Goal: Task Accomplishment & Management: Manage account settings

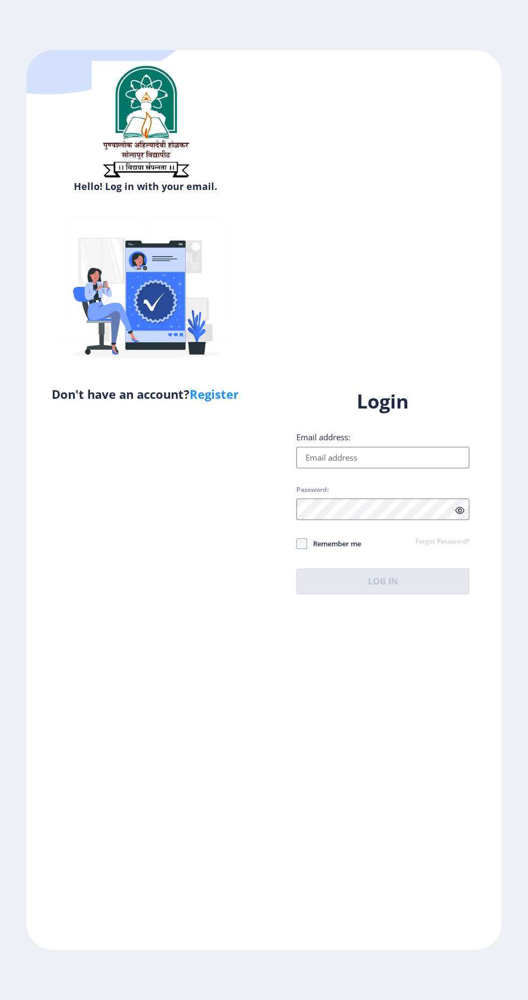
click at [415, 468] on input "Email address:" at bounding box center [382, 458] width 173 height 22
type input "[EMAIL_ADDRESS][DOMAIN_NAME]"
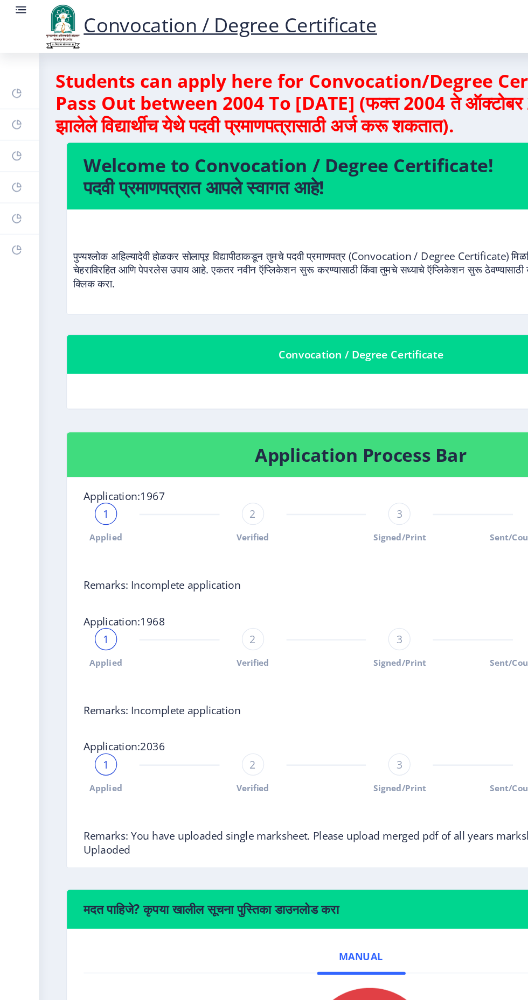
click at [24, 113] on link "Profile" at bounding box center [15, 121] width 30 height 24
select select
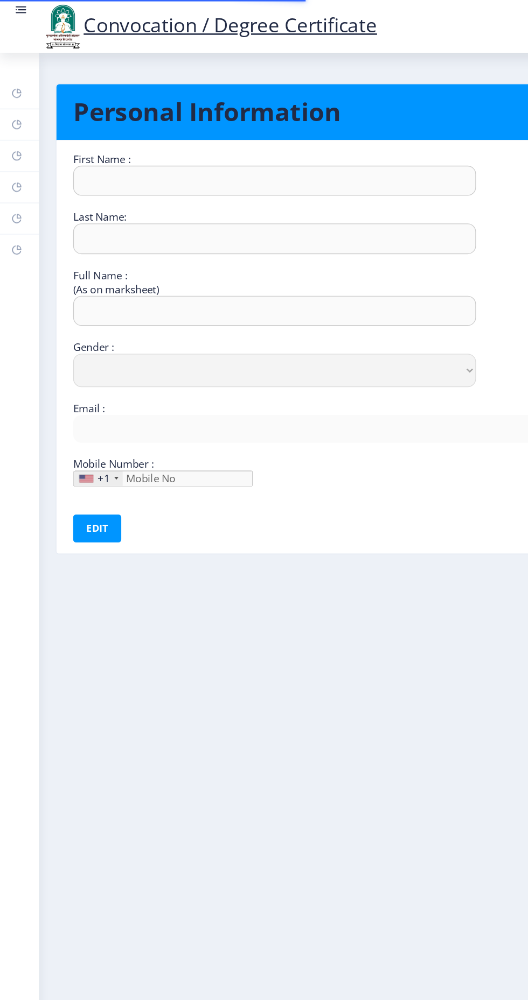
type input "Kiran"
type input "[PERSON_NAME]"
type input "[PERSON_NAME] [PERSON_NAME]"
select select "[DEMOGRAPHIC_DATA]"
type input "[EMAIL_ADDRESS][DOMAIN_NAME]"
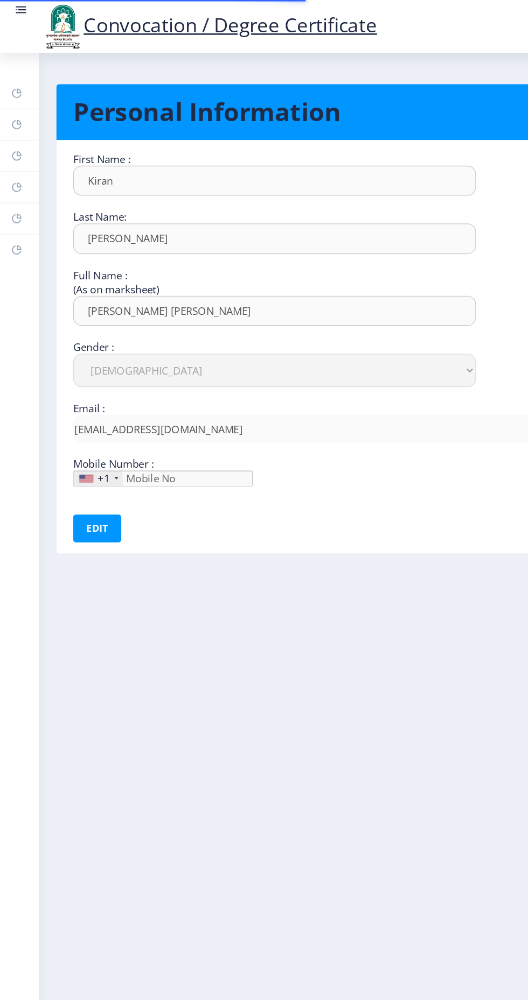
type input "9021488074"
click at [13, 141] on icon at bounding box center [15, 143] width 4 height 4
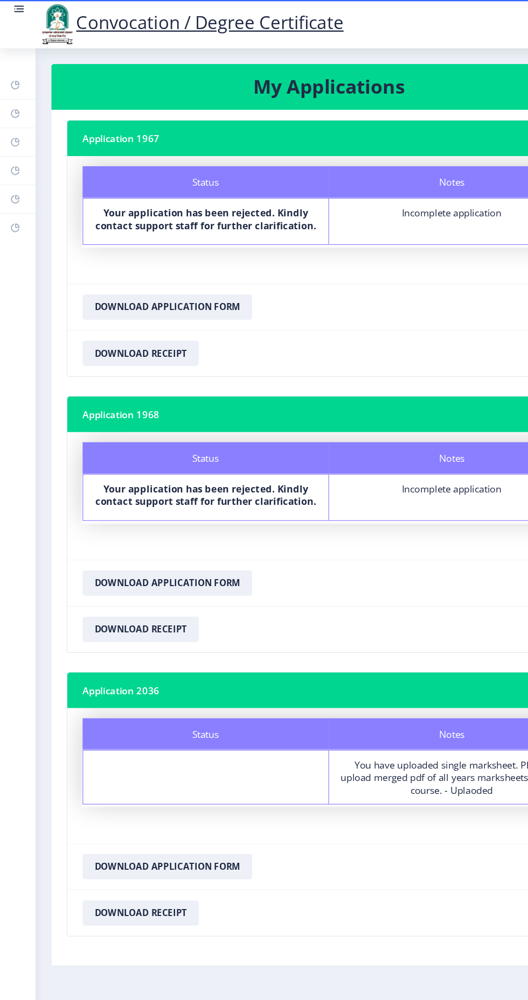
click at [12, 120] on rect at bounding box center [13, 120] width 9 height 9
select select
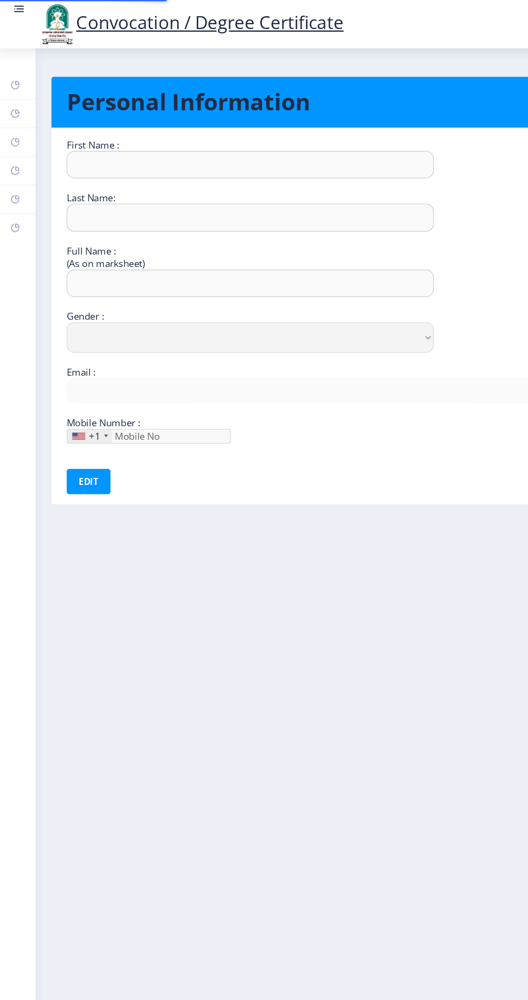
type input "Kiran"
type input "[PERSON_NAME]"
type input "[PERSON_NAME] [PERSON_NAME]"
select select "[DEMOGRAPHIC_DATA]"
type input "[EMAIL_ADDRESS][DOMAIN_NAME]"
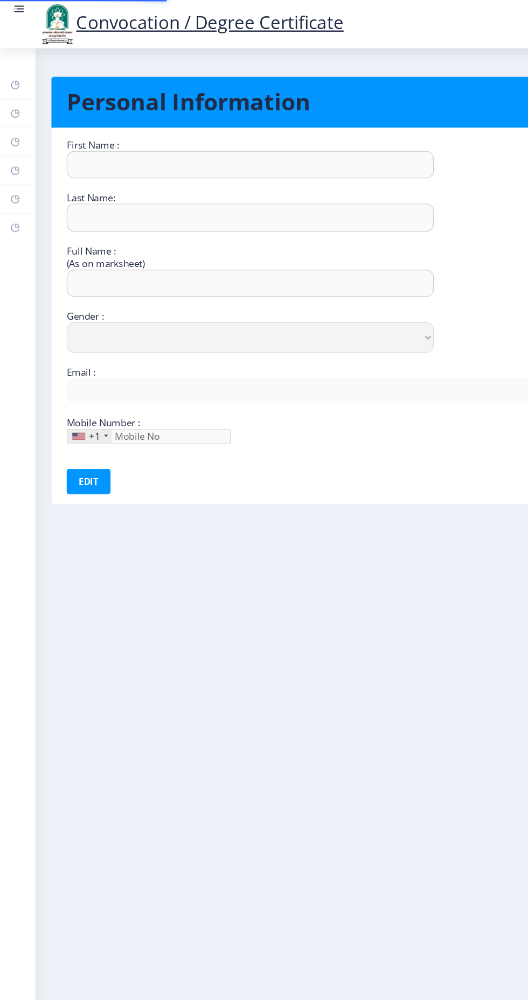
type input "9021488074"
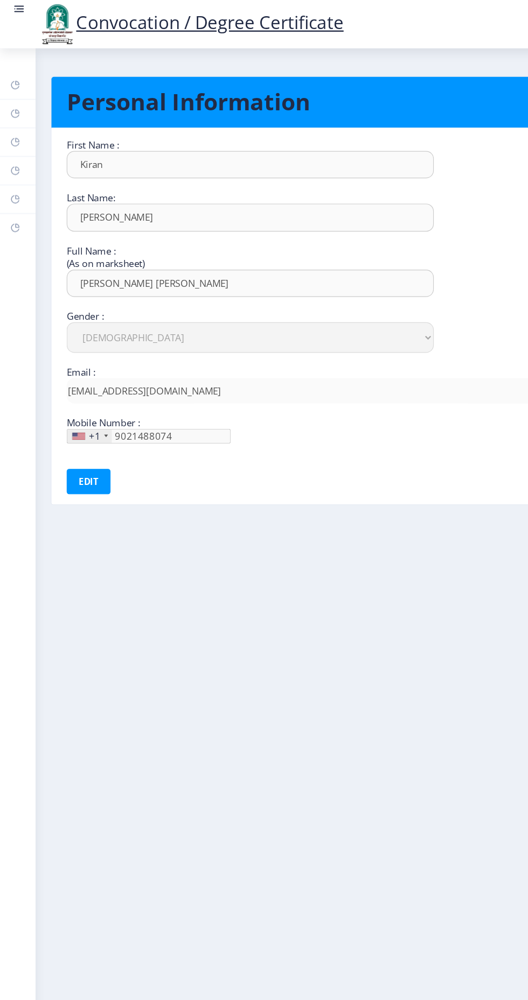
click at [10, 92] on rect at bounding box center [13, 96] width 9 height 9
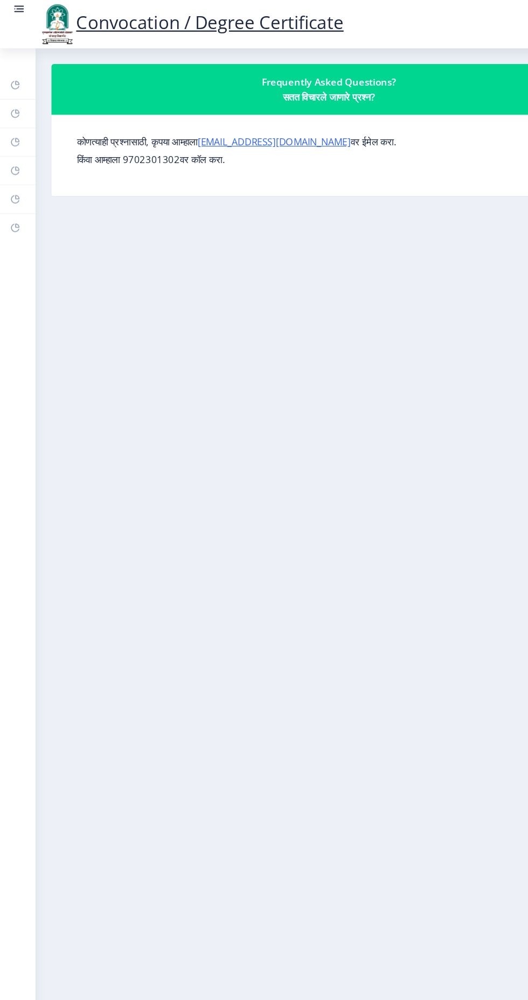
click at [17, 72] on link "Dashboard" at bounding box center [15, 72] width 30 height 24
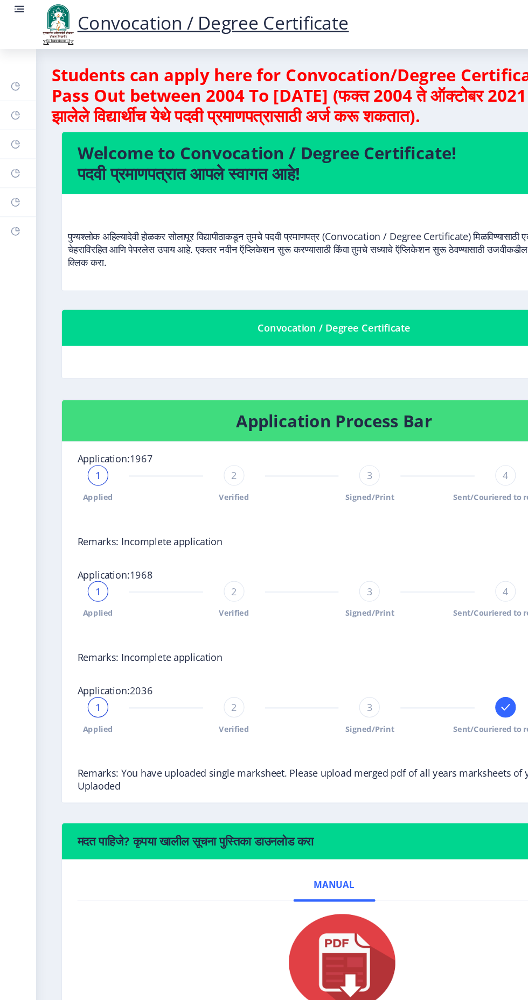
click at [15, 139] on icon at bounding box center [13, 144] width 9 height 11
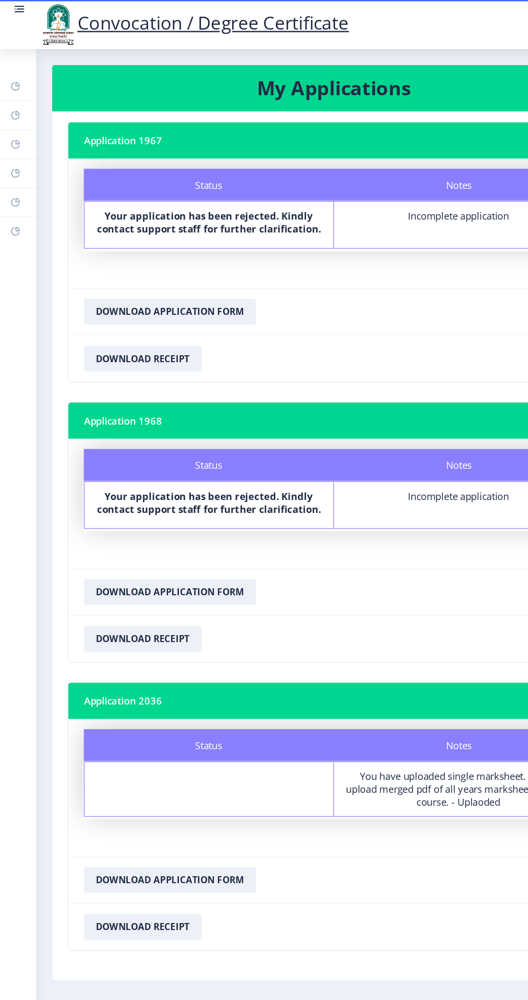
click at [15, 166] on rect at bounding box center [13, 169] width 9 height 9
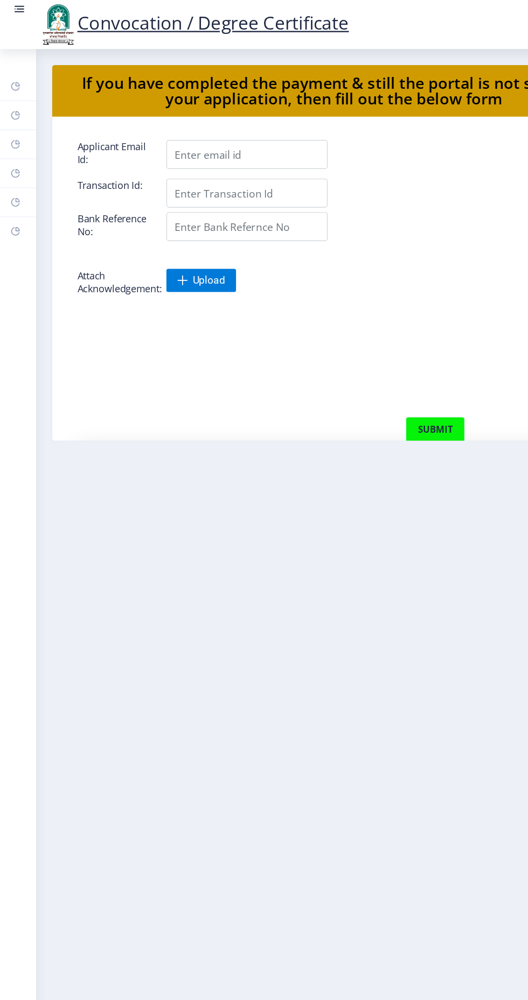
click at [14, 194] on rect at bounding box center [13, 193] width 9 height 9
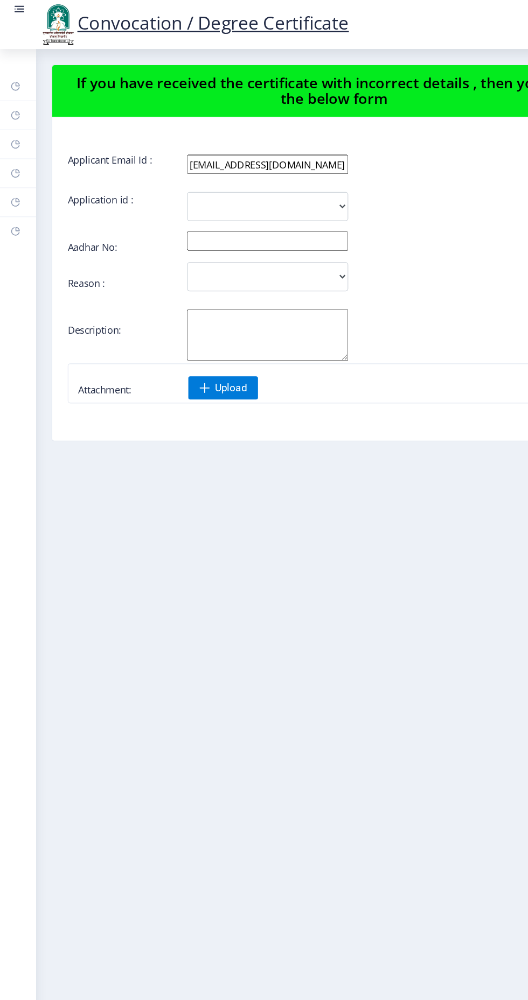
click at [15, 167] on rect at bounding box center [13, 169] width 9 height 9
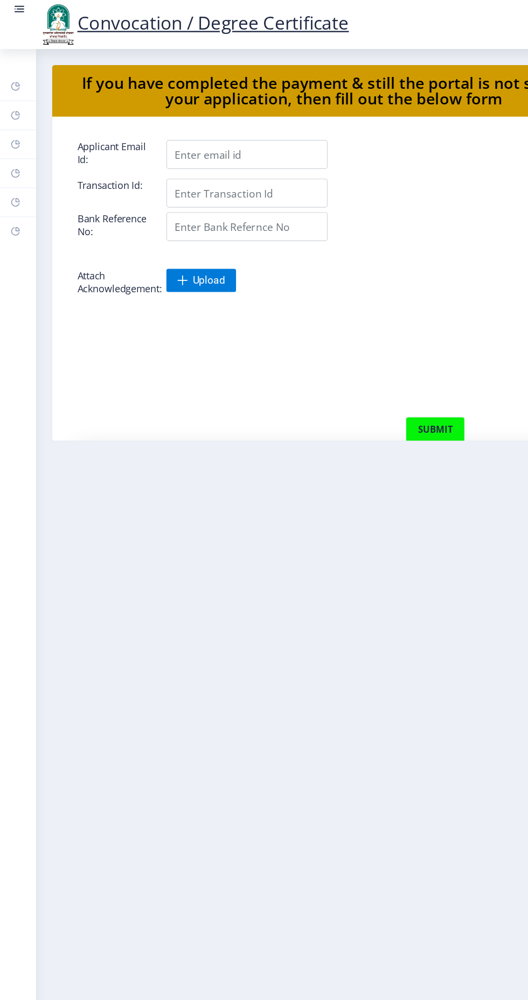
click at [11, 125] on icon at bounding box center [13, 120] width 9 height 11
select select
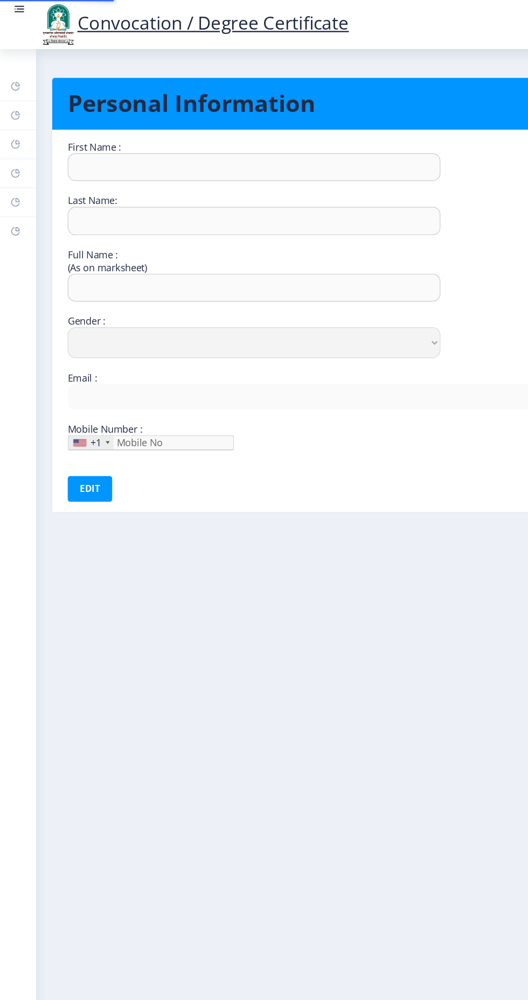
type input "Kiran"
type input "[PERSON_NAME]"
type input "[PERSON_NAME] [PERSON_NAME]"
select select "[DEMOGRAPHIC_DATA]"
type input "[EMAIL_ADDRESS][DOMAIN_NAME]"
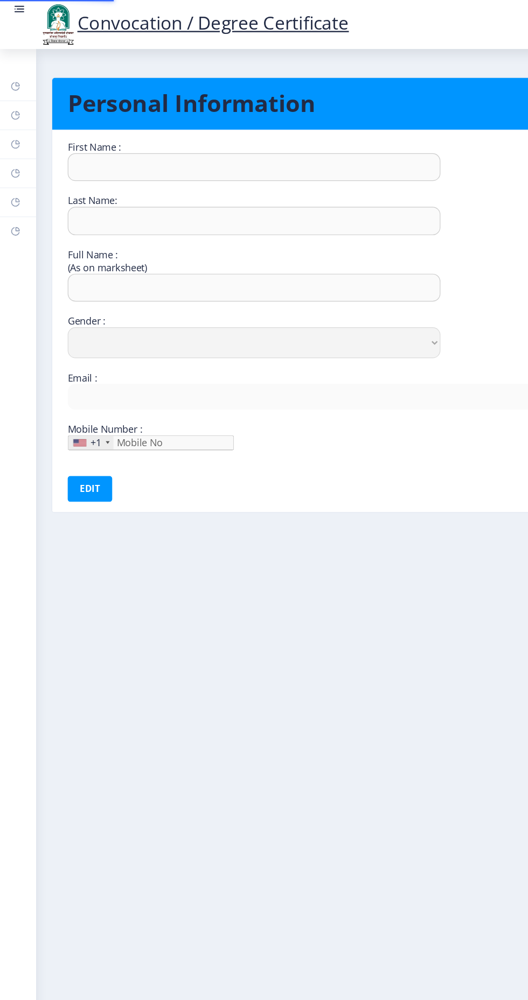
type input "9021488074"
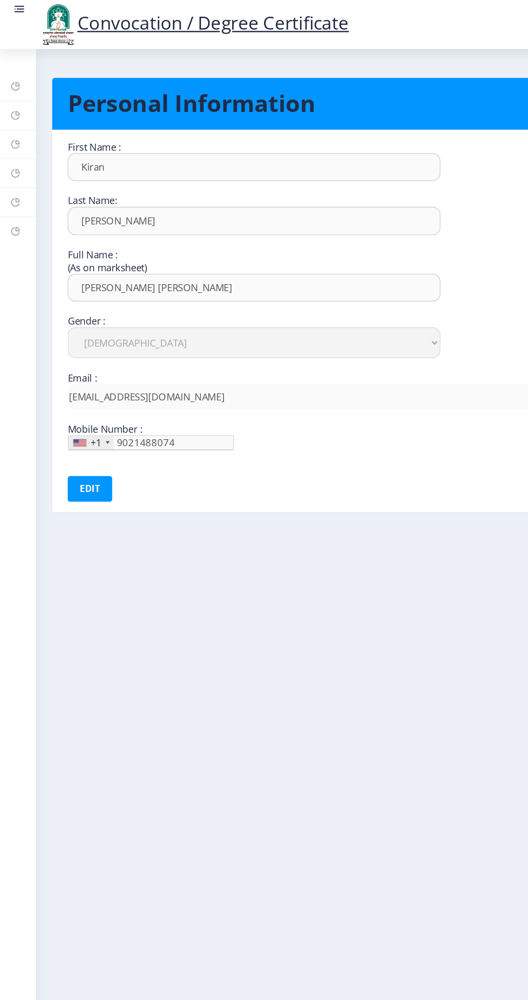
click at [11, 82] on link "Dashboard" at bounding box center [15, 72] width 30 height 24
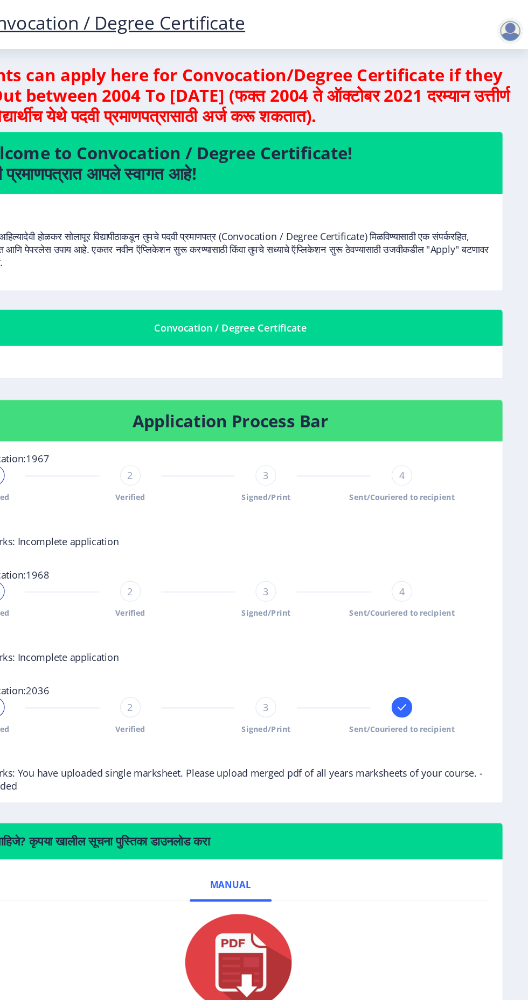
click at [514, 24] on div at bounding box center [513, 26] width 22 height 22
click at [505, 88] on span "Log out" at bounding box center [484, 84] width 69 height 13
